Goal: Information Seeking & Learning: Check status

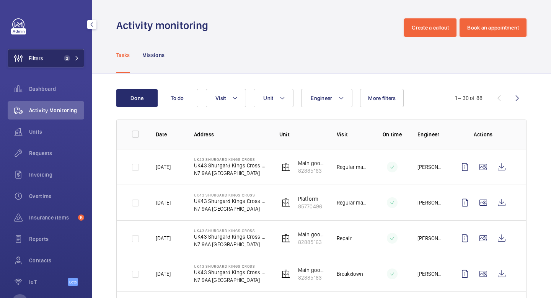
click at [78, 59] on mat-icon at bounding box center [77, 58] width 5 height 5
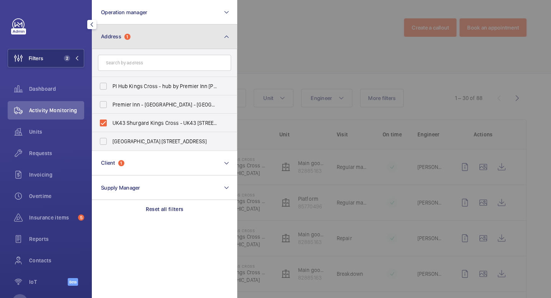
click at [150, 42] on button "Address 1" at bounding box center [164, 37] width 145 height 25
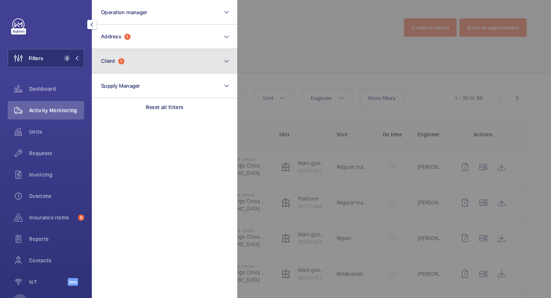
click at [136, 64] on button "Client 1" at bounding box center [164, 61] width 145 height 25
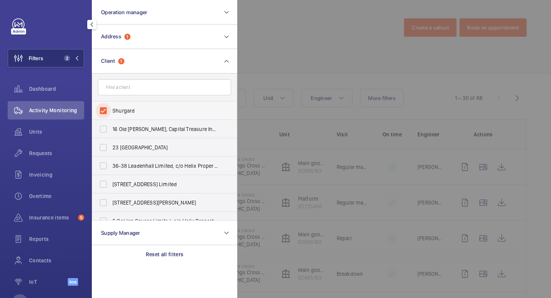
click at [104, 115] on input "Shurgard" at bounding box center [103, 110] width 15 height 15
checkbox input "false"
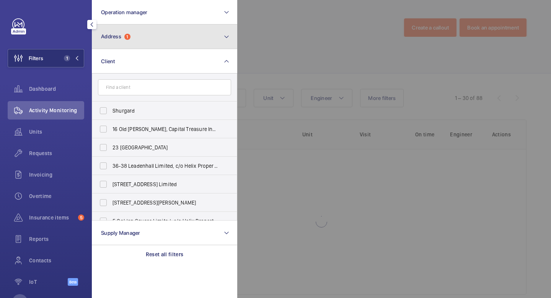
click at [172, 33] on button "Address 1" at bounding box center [164, 37] width 145 height 25
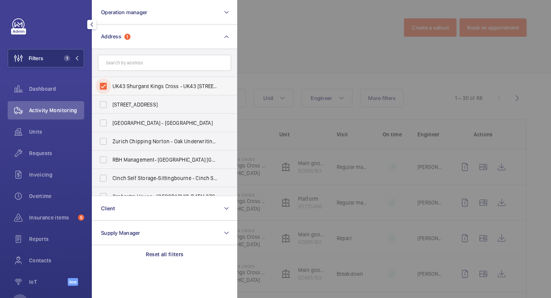
click at [104, 87] on input "UK43 Shurgard Kings Cross - UK43 [STREET_ADDRESS][PERSON_NAME]" at bounding box center [103, 85] width 15 height 15
checkbox input "false"
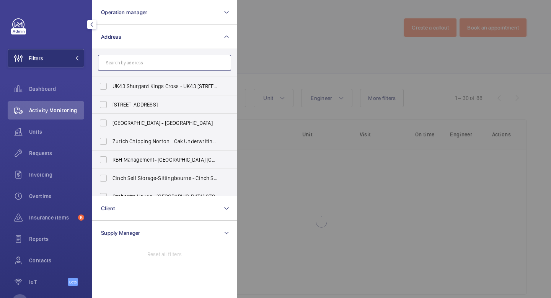
click at [139, 62] on input "text" at bounding box center [164, 63] width 133 height 16
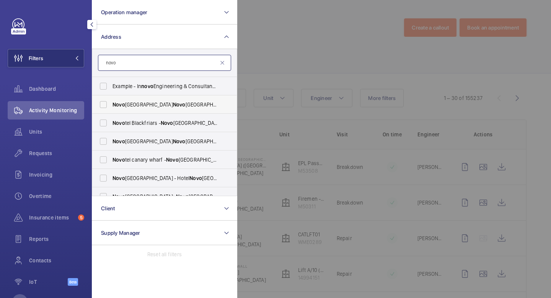
type input "novo"
click at [113, 105] on span "Novo" at bounding box center [119, 104] width 13 height 6
click at [111, 105] on input "[GEOGRAPHIC_DATA]" at bounding box center [103, 104] width 15 height 15
checkbox input "true"
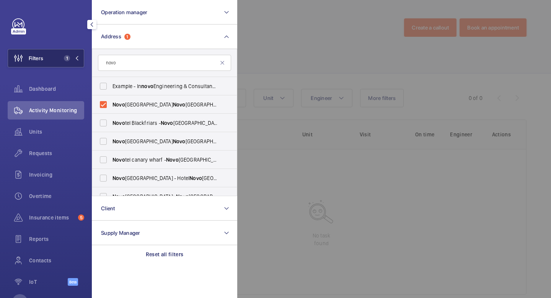
click at [77, 60] on mat-icon at bounding box center [77, 58] width 5 height 5
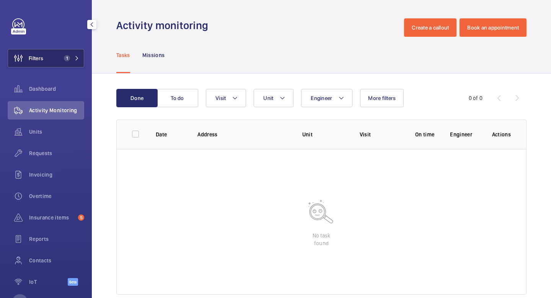
click at [80, 56] on button "Filters 1" at bounding box center [46, 58] width 77 height 18
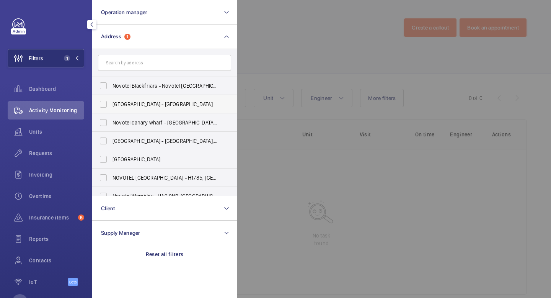
scroll to position [45, 0]
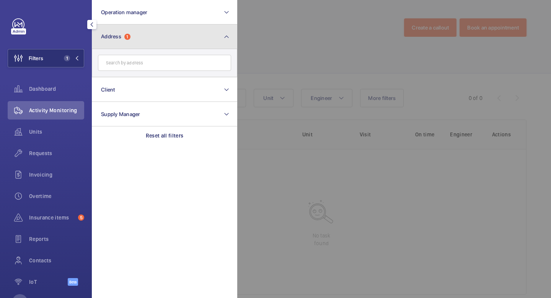
click at [147, 41] on button "Address 1" at bounding box center [164, 37] width 145 height 25
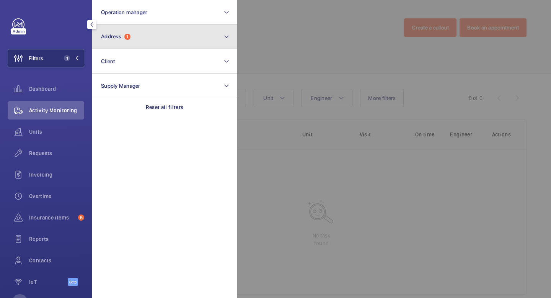
click at [150, 36] on button "Address 1" at bounding box center [164, 37] width 145 height 25
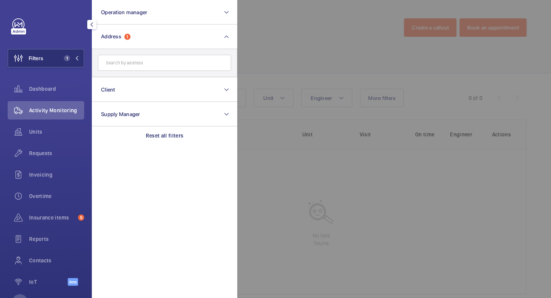
click at [164, 67] on input "text" at bounding box center [164, 63] width 133 height 16
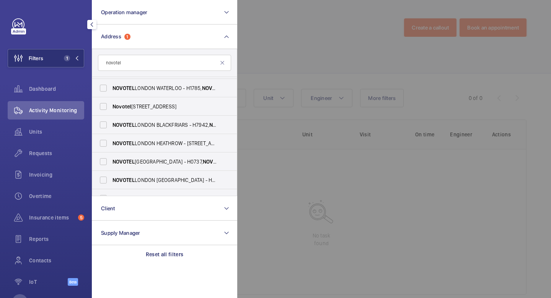
scroll to position [114, 0]
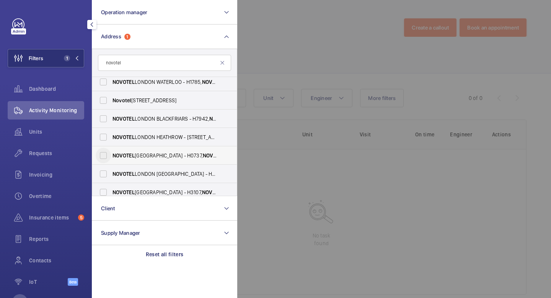
type input "novotel"
click at [106, 156] on input "[GEOGRAPHIC_DATA] - H0737, [GEOGRAPHIC_DATA], [STREET_ADDRESS]" at bounding box center [103, 155] width 15 height 15
checkbox input "true"
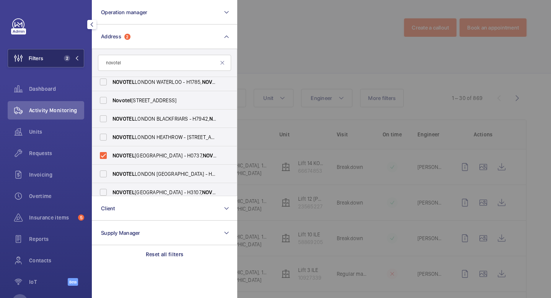
click at [75, 60] on span "2" at bounding box center [70, 58] width 18 height 6
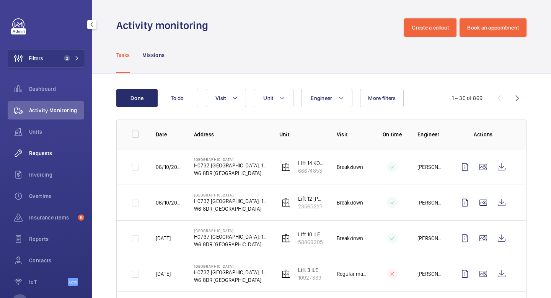
click at [47, 154] on span "Requests" at bounding box center [56, 153] width 55 height 8
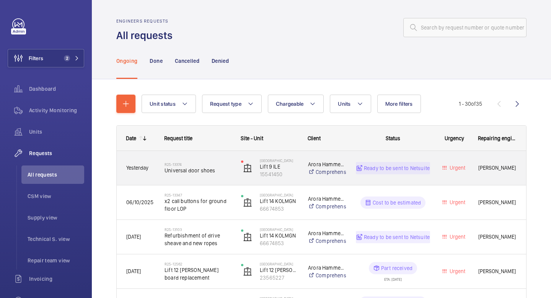
click at [218, 163] on h2 "R25-13374" at bounding box center [198, 164] width 67 height 5
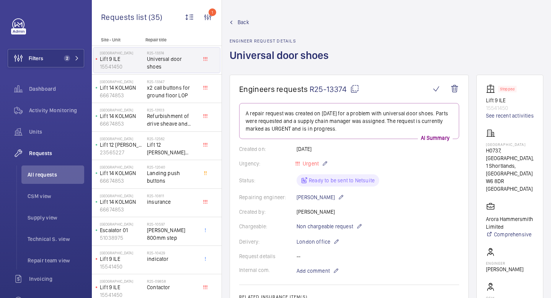
click at [353, 87] on mat-icon at bounding box center [354, 88] width 9 height 9
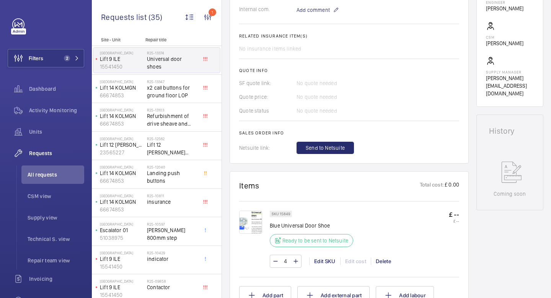
scroll to position [262, 0]
